Goal: Transaction & Acquisition: Purchase product/service

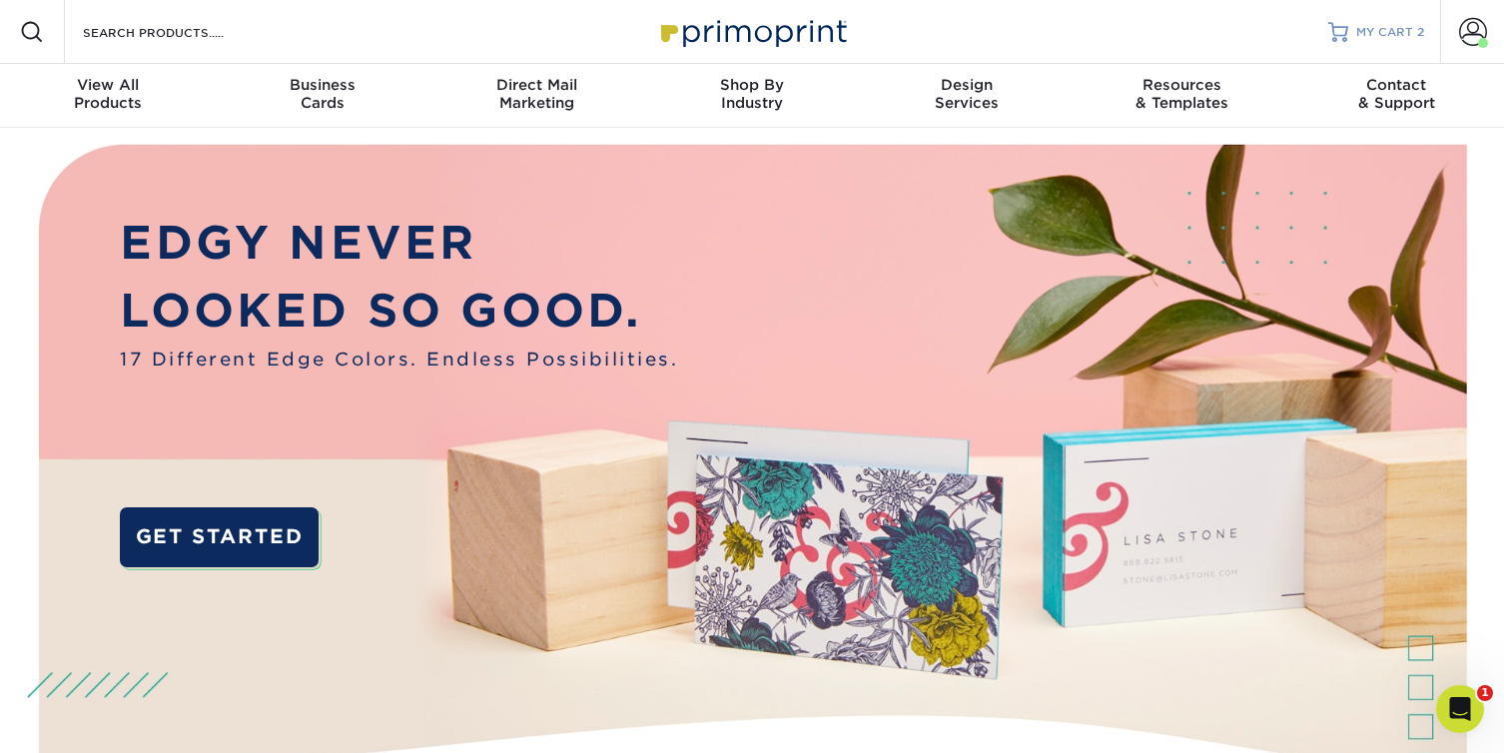
click at [1390, 31] on span "MY CART" at bounding box center [1384, 32] width 57 height 17
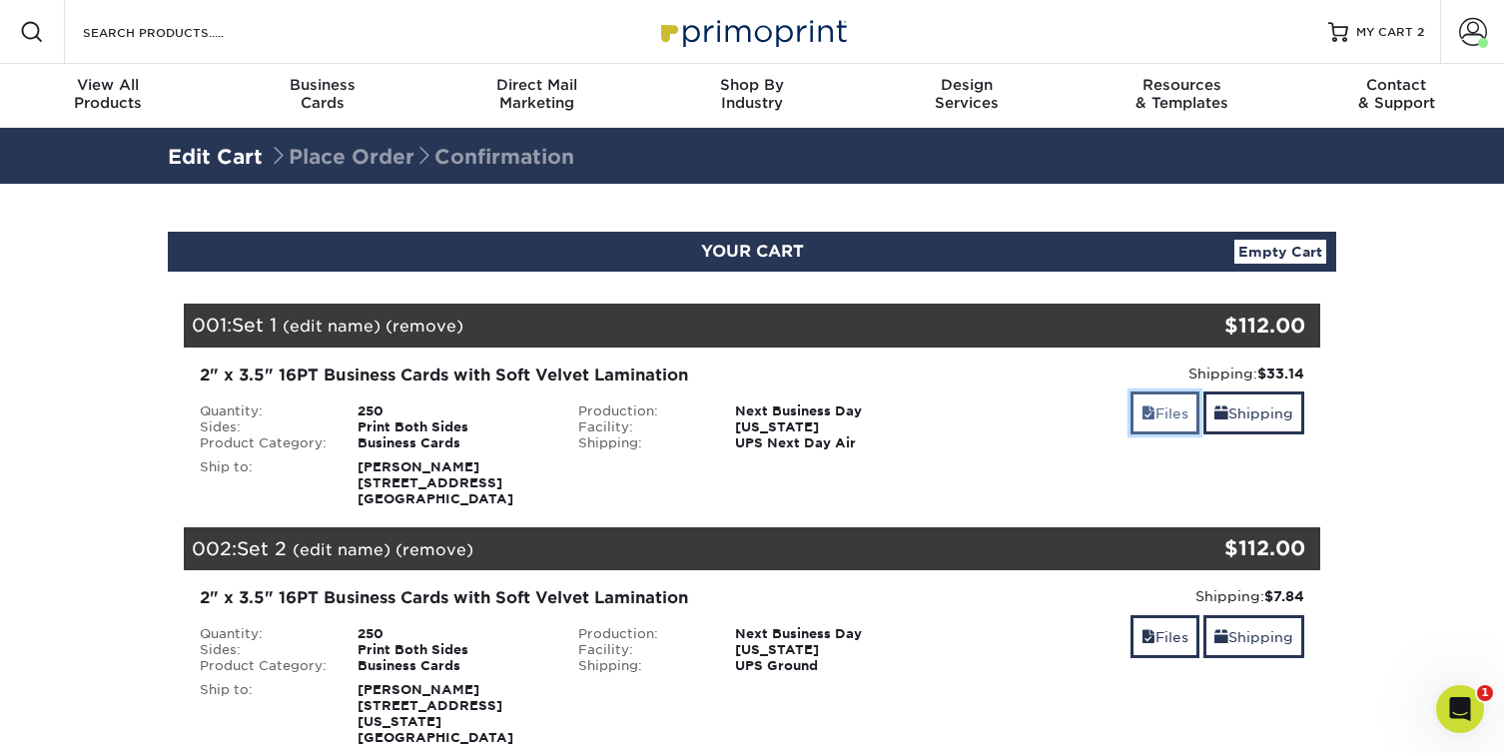
click at [1157, 410] on link "Files" at bounding box center [1164, 412] width 69 height 43
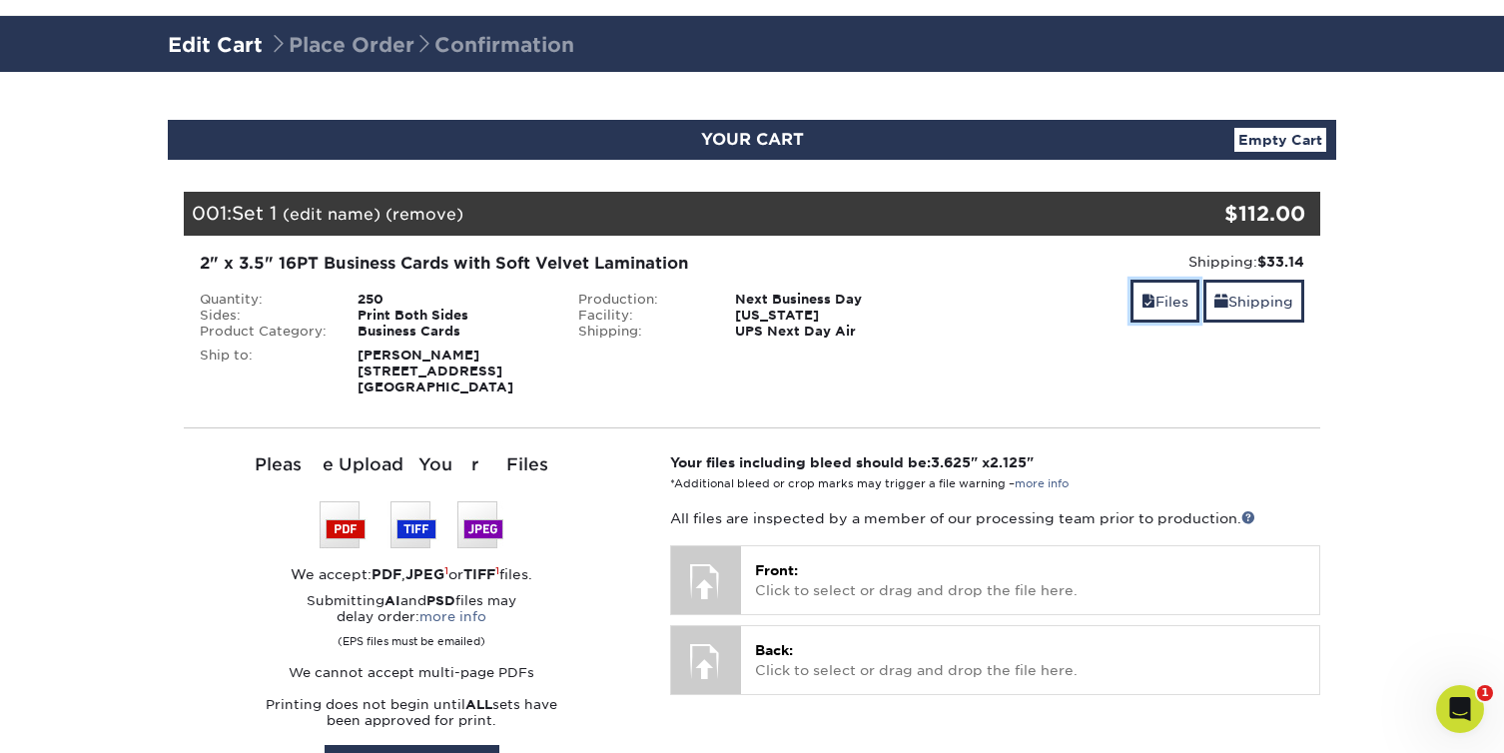
scroll to position [110, 0]
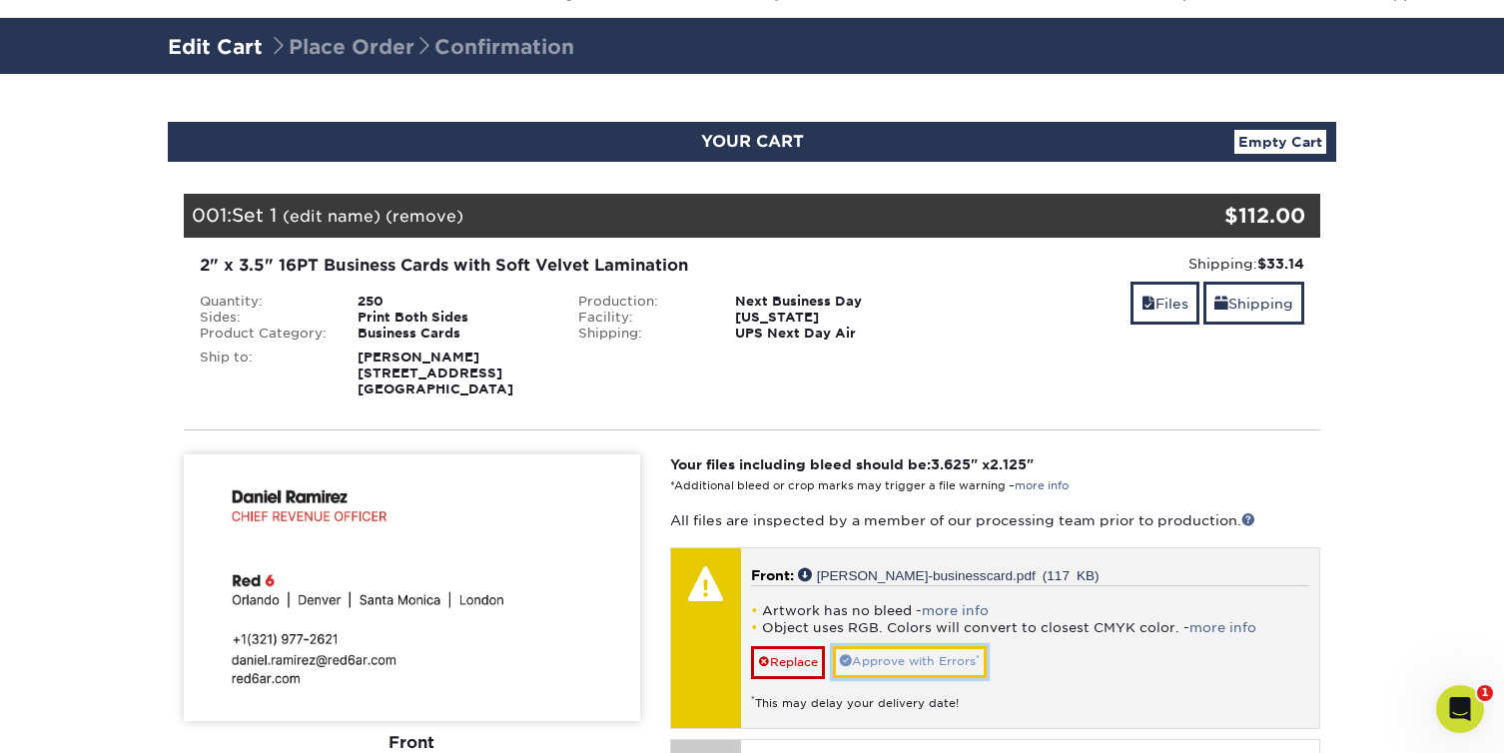
click at [906, 660] on link "Approve with Errors *" at bounding box center [910, 661] width 154 height 31
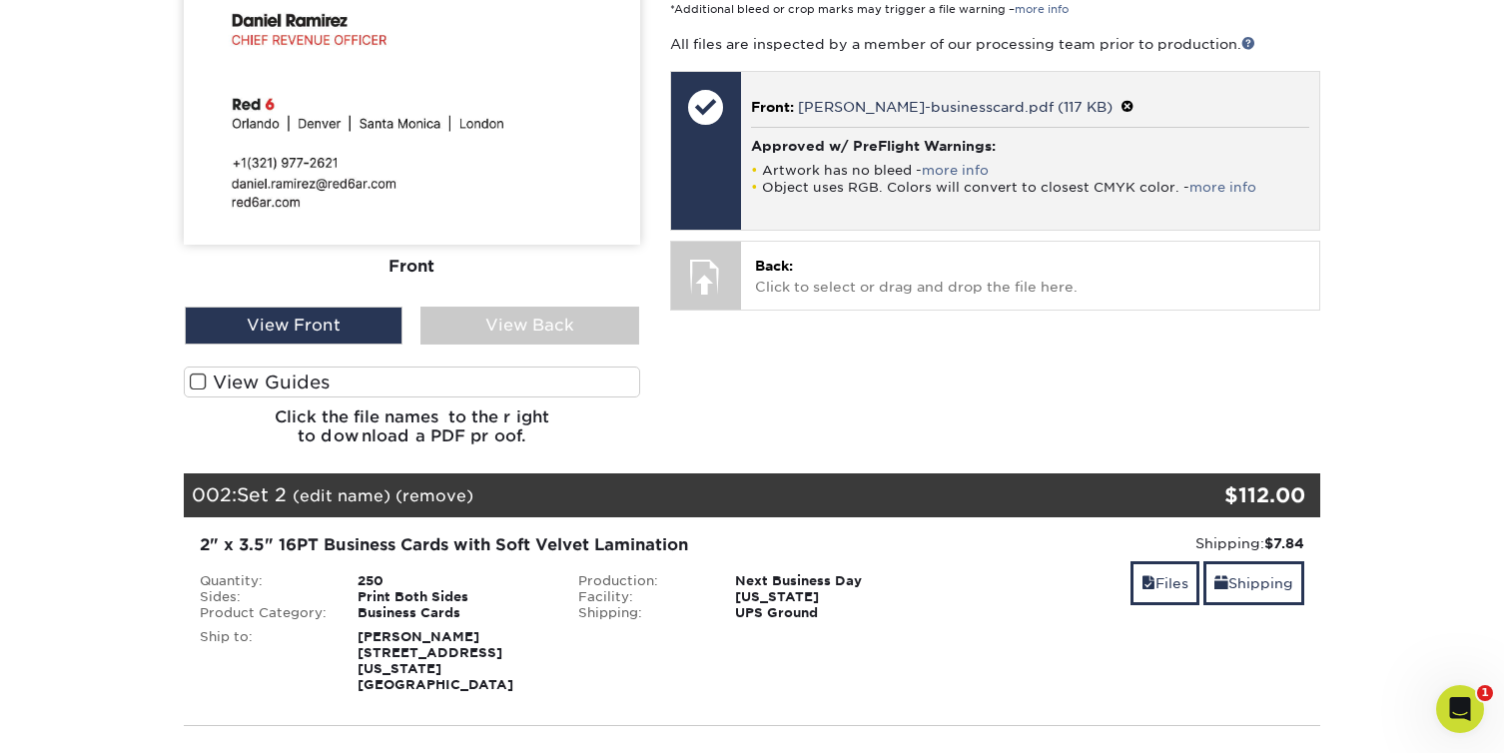
scroll to position [659, 0]
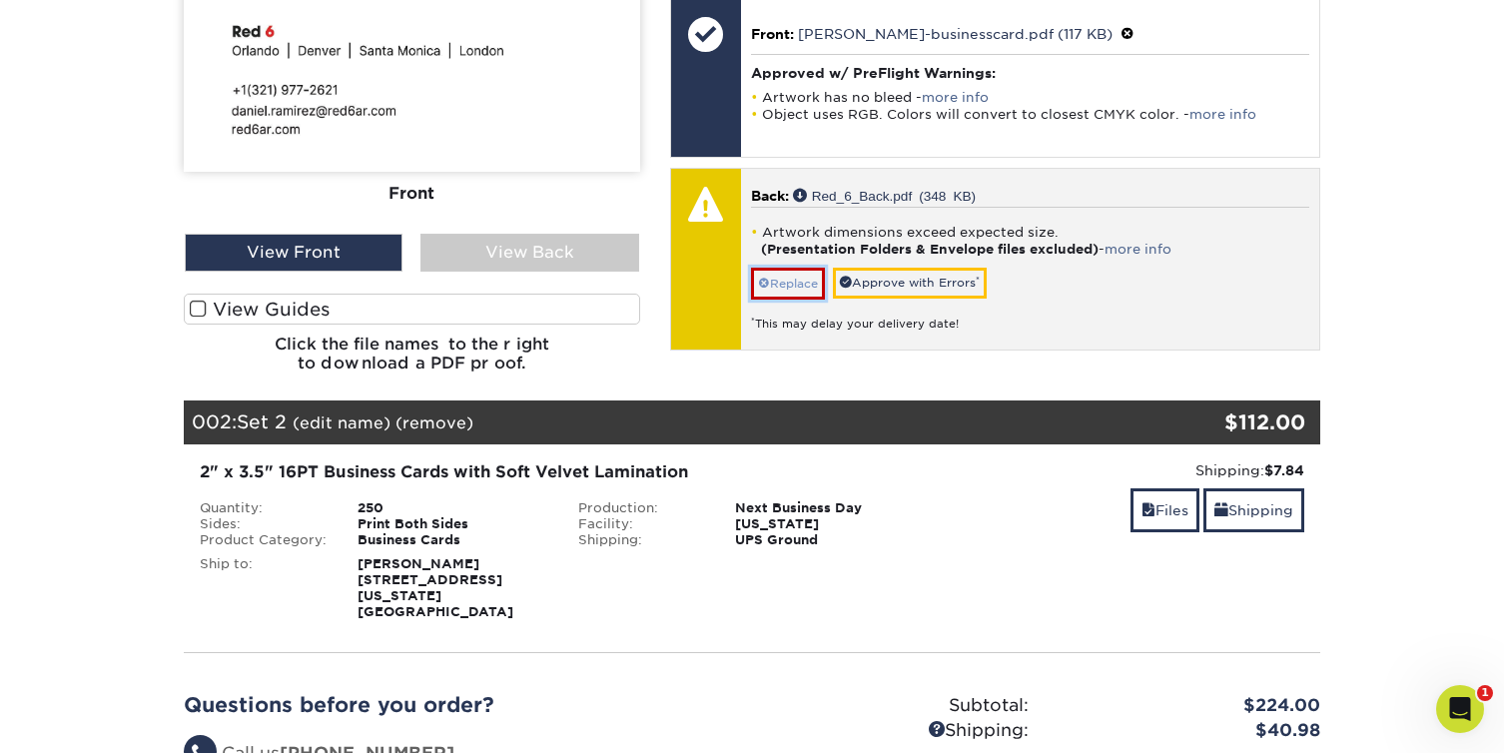
click at [792, 282] on link "Replace" at bounding box center [788, 284] width 74 height 32
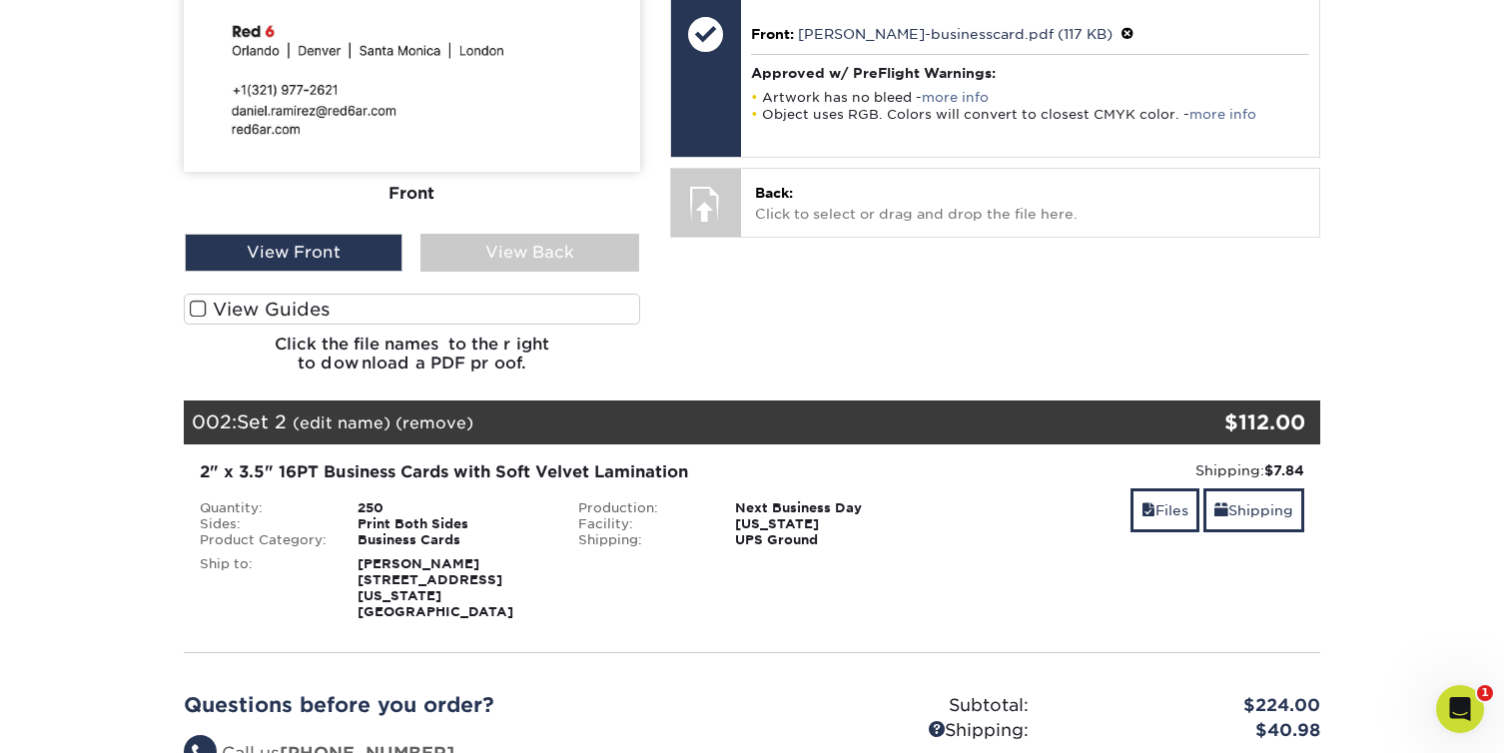
click at [792, 282] on div "Your files including bleed should be: 3.625 " x 2.125 " *Additional bleed or cr…" at bounding box center [995, 147] width 680 height 484
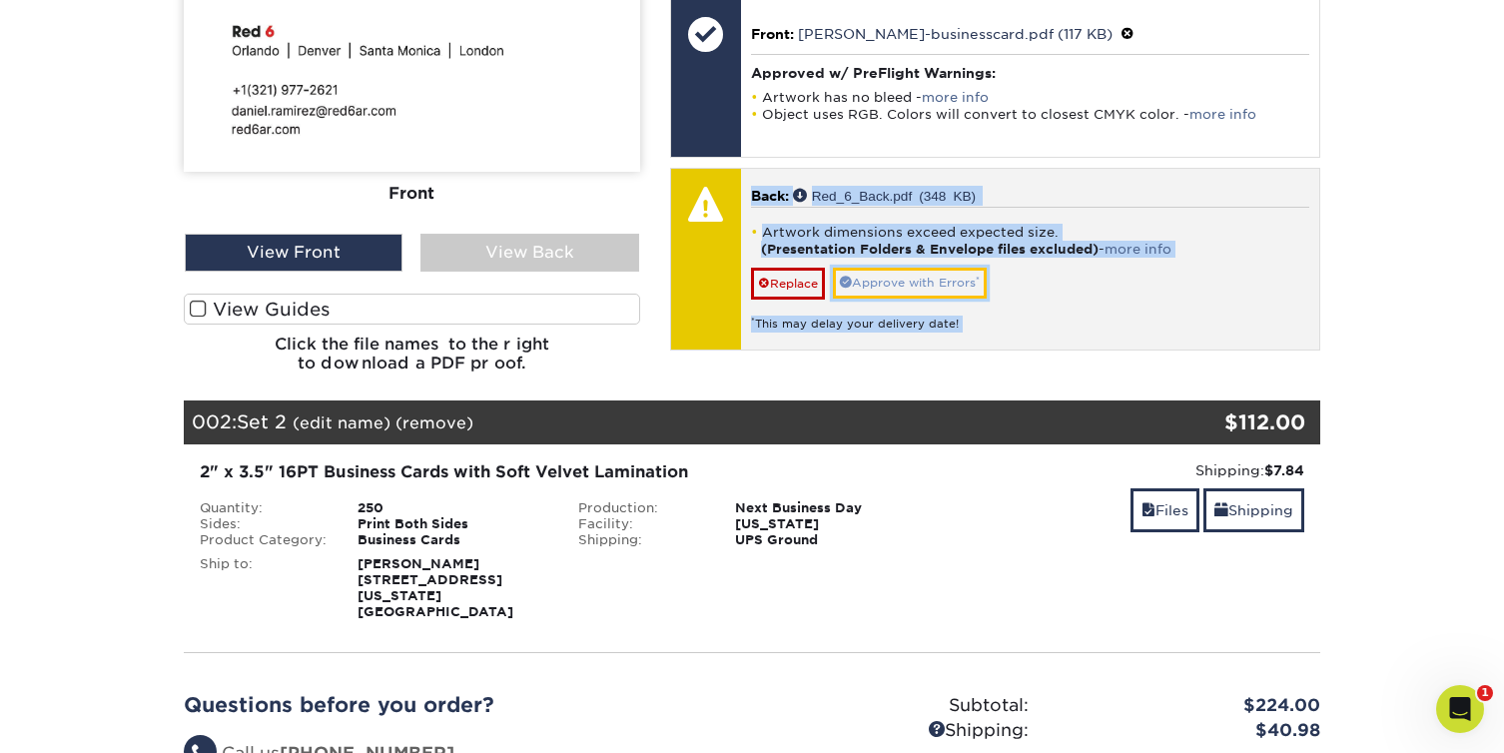
click at [908, 284] on link "Approve with Errors *" at bounding box center [910, 283] width 154 height 31
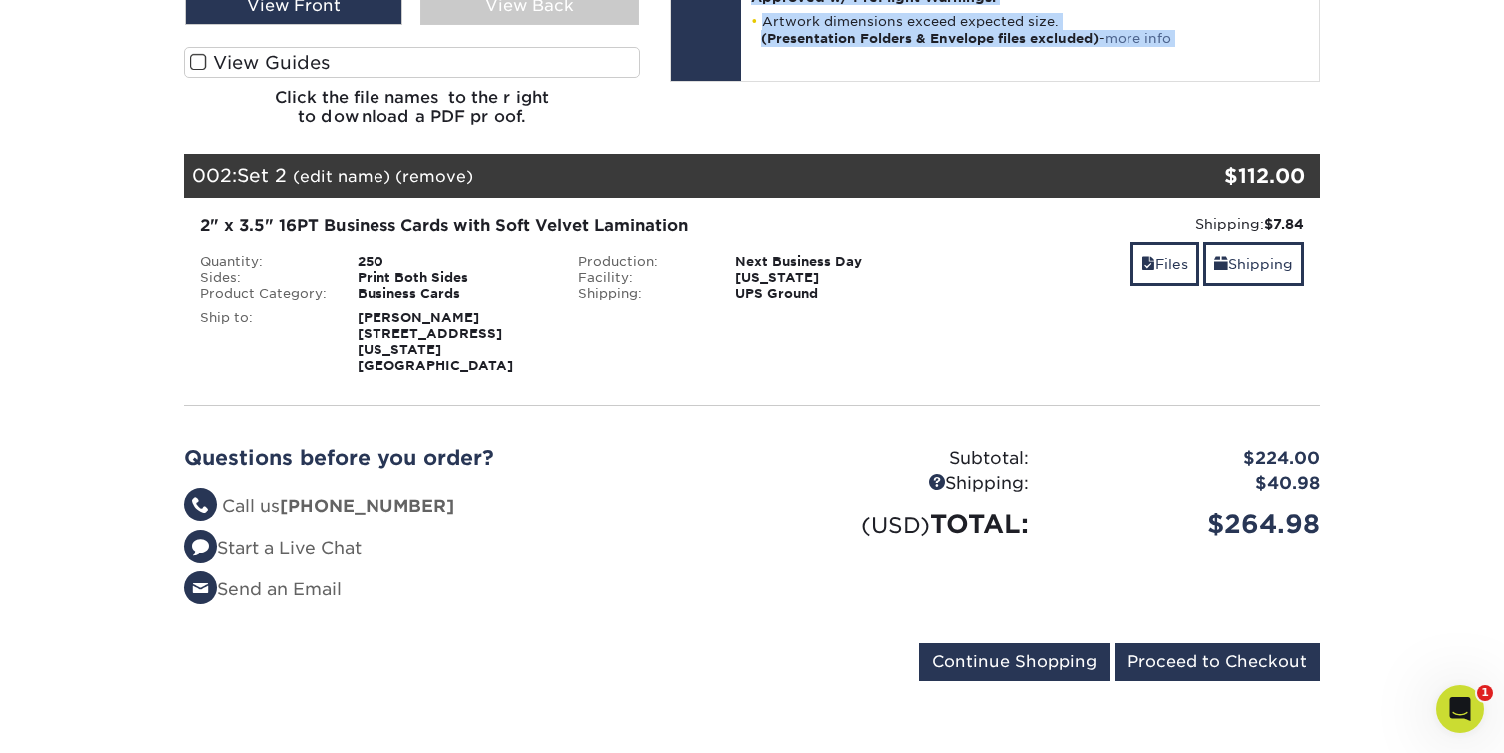
scroll to position [907, 0]
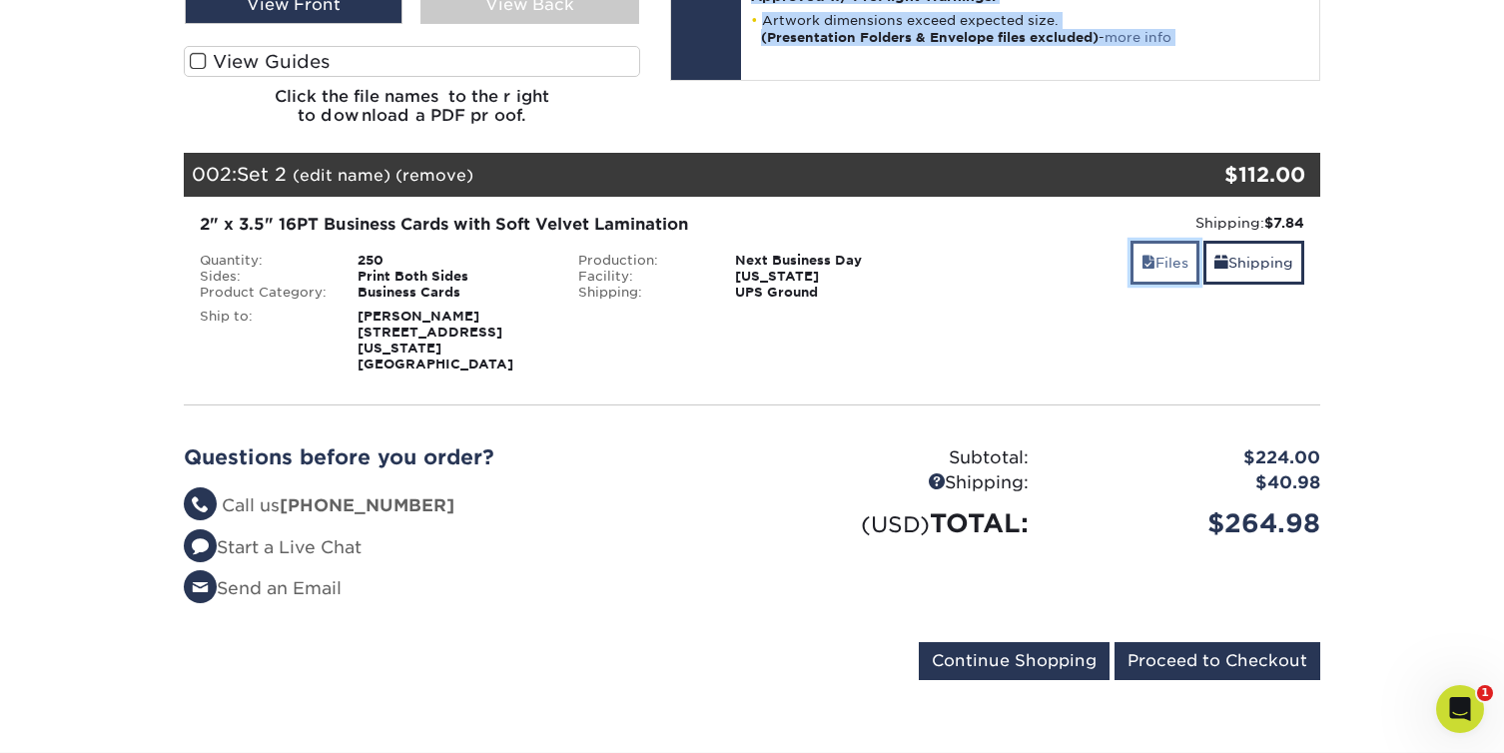
click at [1148, 258] on link "Files" at bounding box center [1164, 262] width 69 height 43
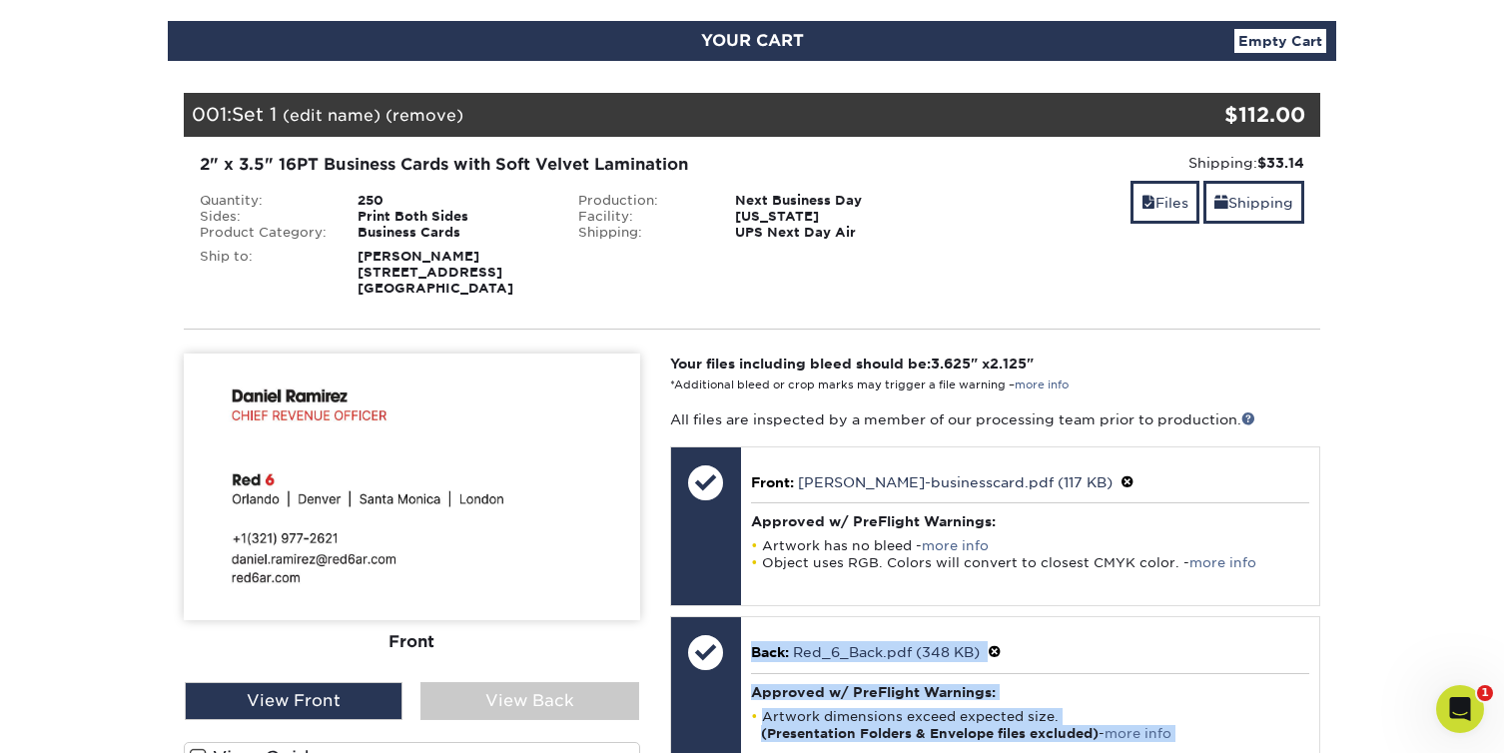
scroll to position [196, 0]
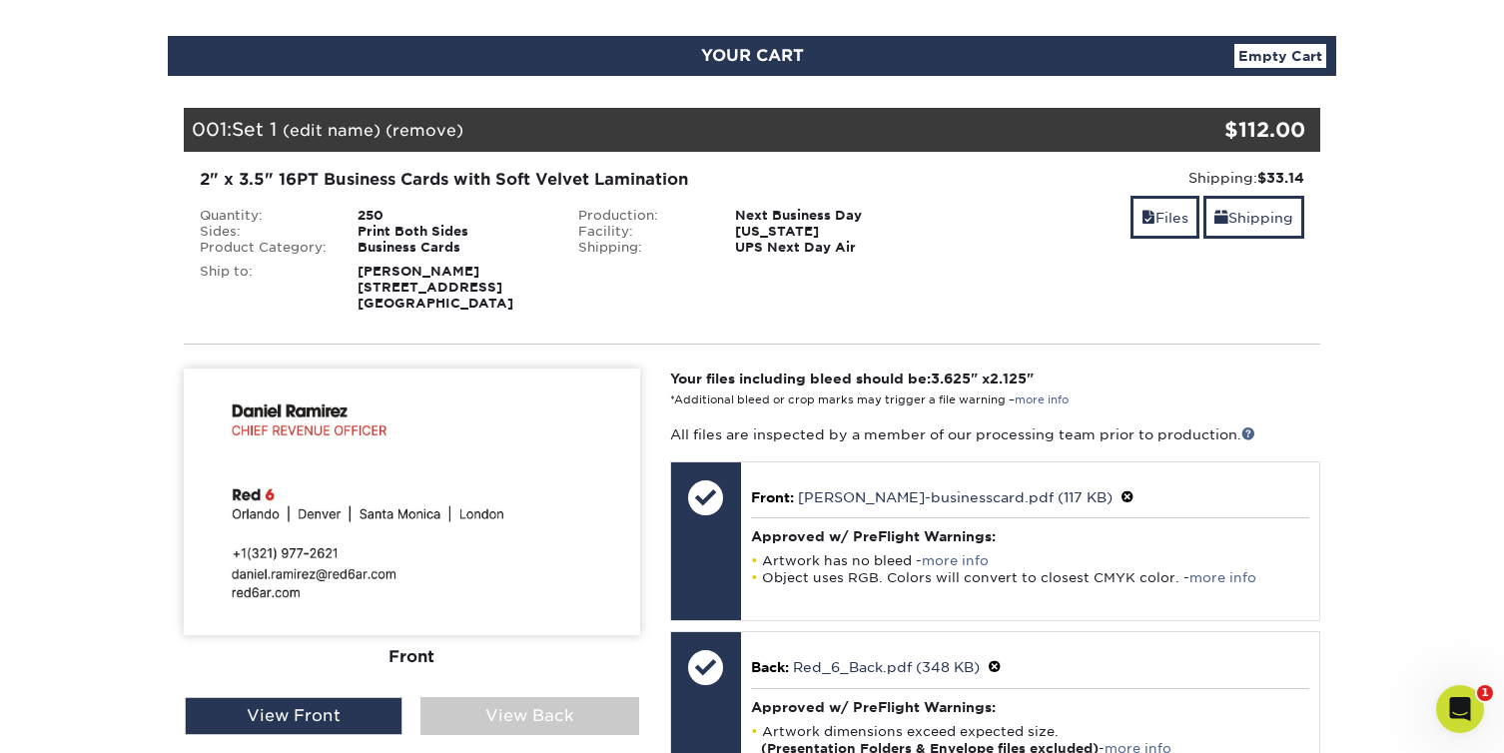
click at [1199, 297] on div "Shipping: $33.14 Discount: - $0.00 Files Shipping" at bounding box center [1130, 240] width 378 height 144
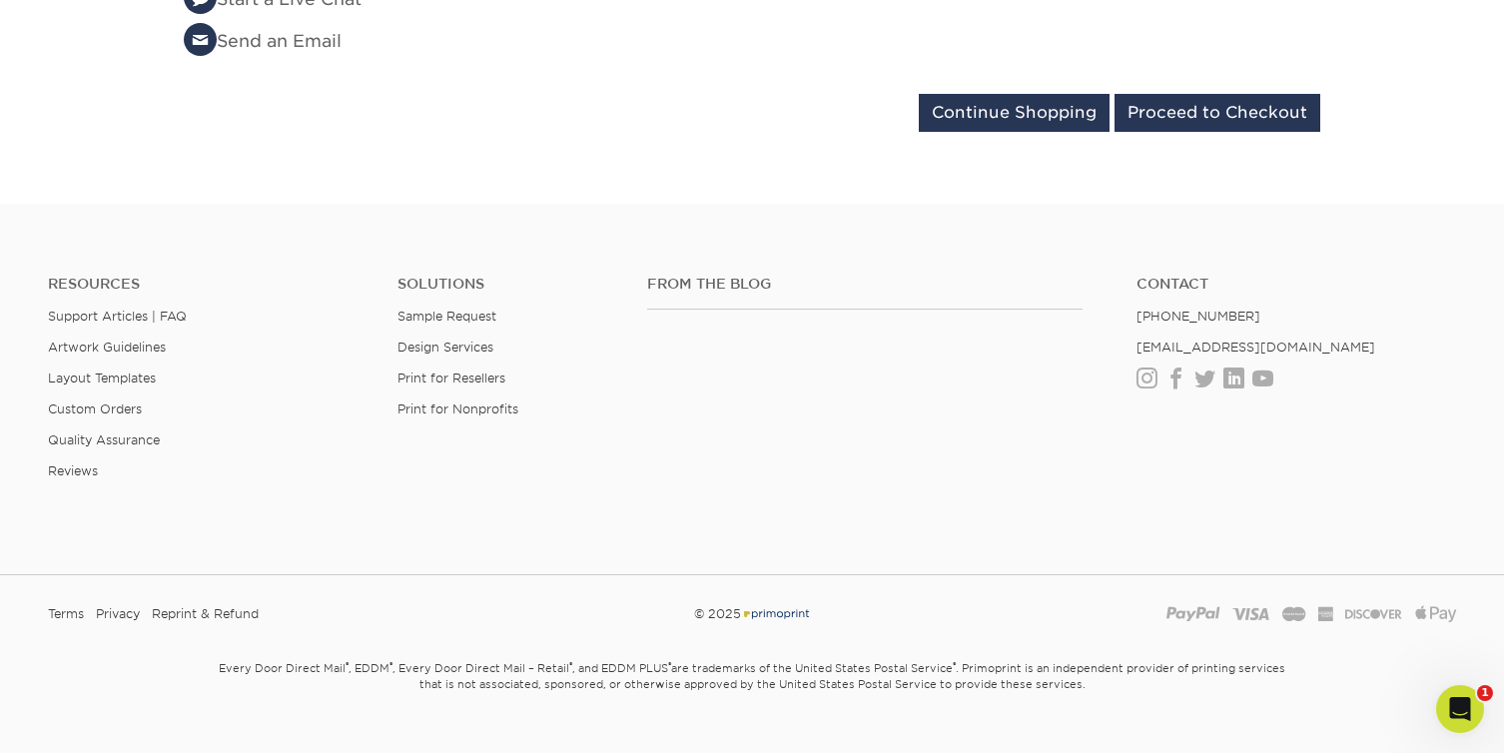
scroll to position [2017, 0]
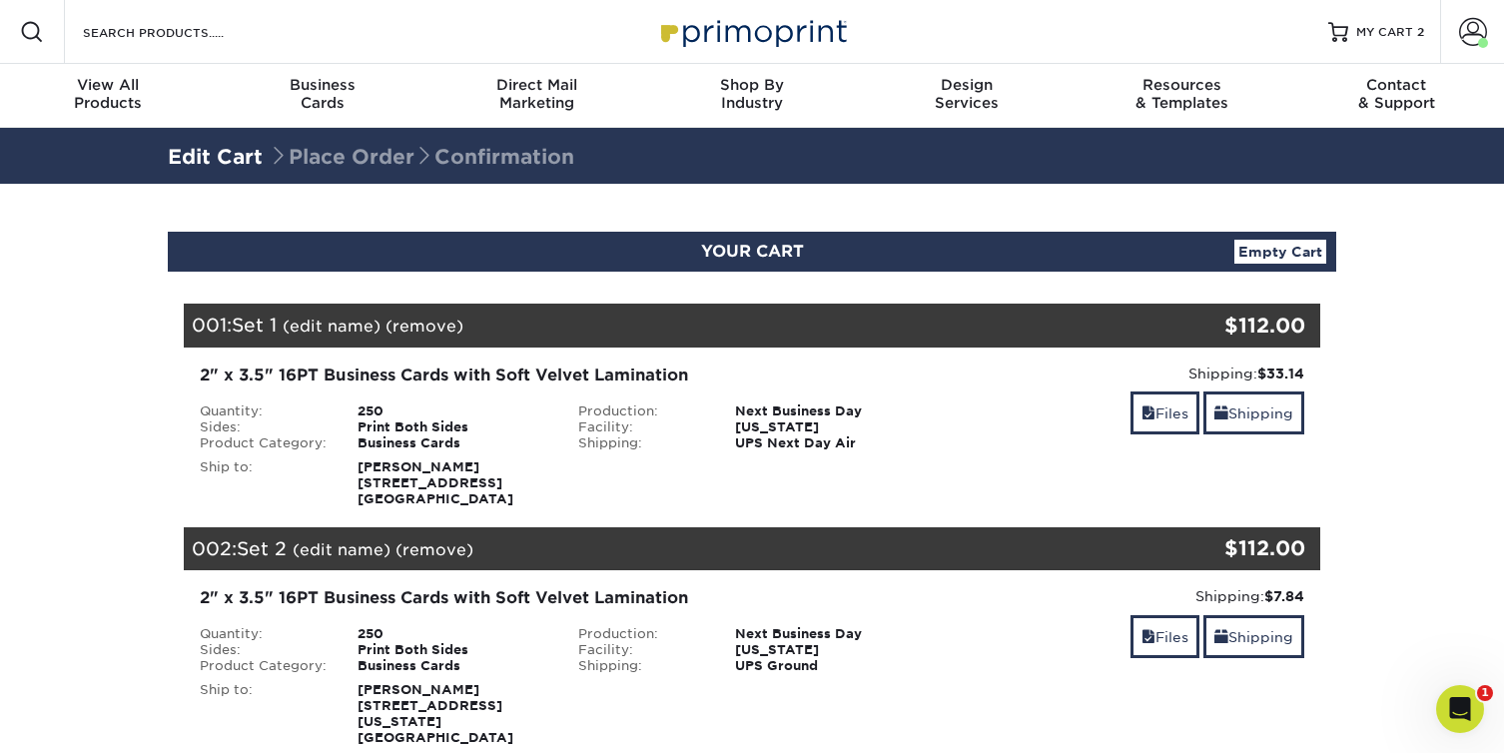
scroll to position [302, 0]
